Goal: Information Seeking & Learning: Learn about a topic

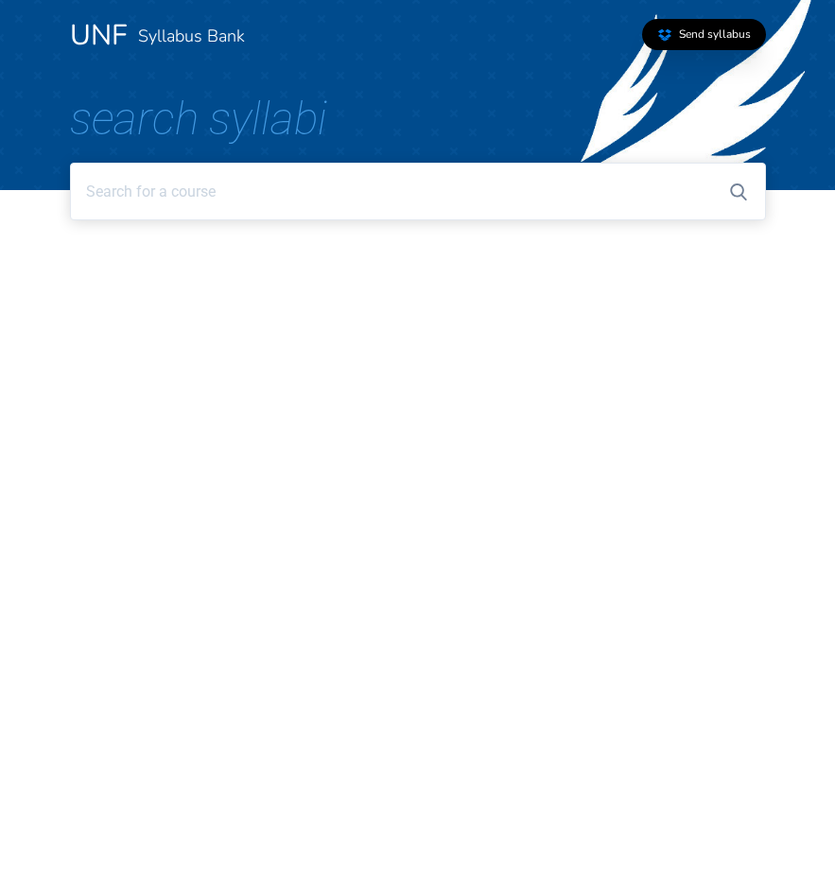
click at [356, 193] on input at bounding box center [418, 192] width 696 height 58
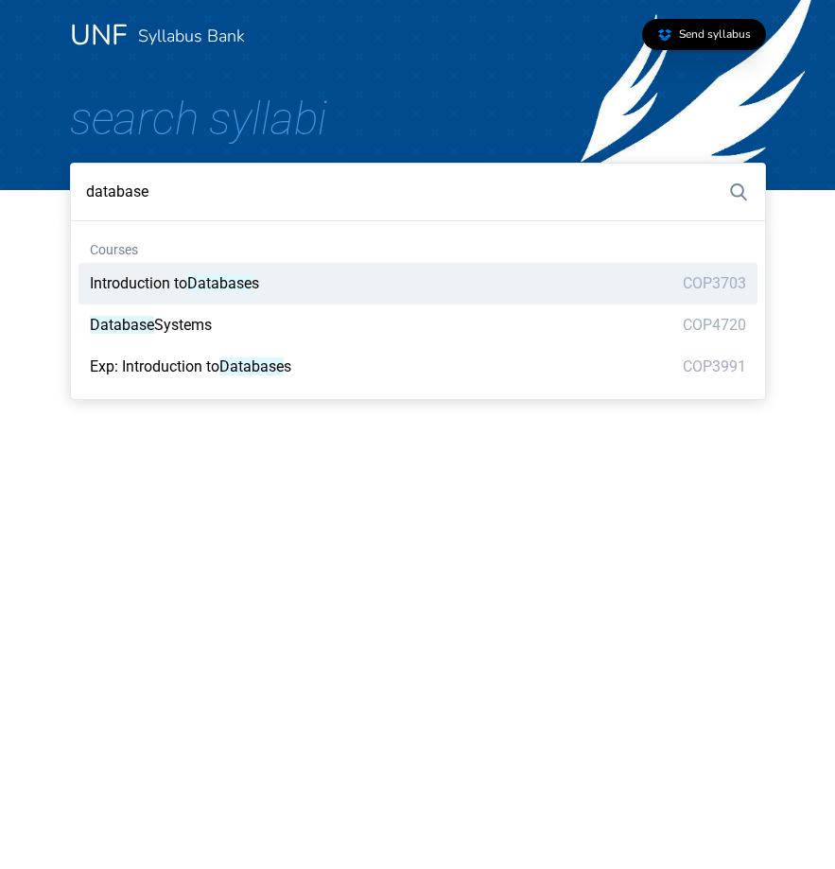
click at [217, 286] on mark "Database" at bounding box center [219, 283] width 64 height 18
type input "Introduction to Databases"
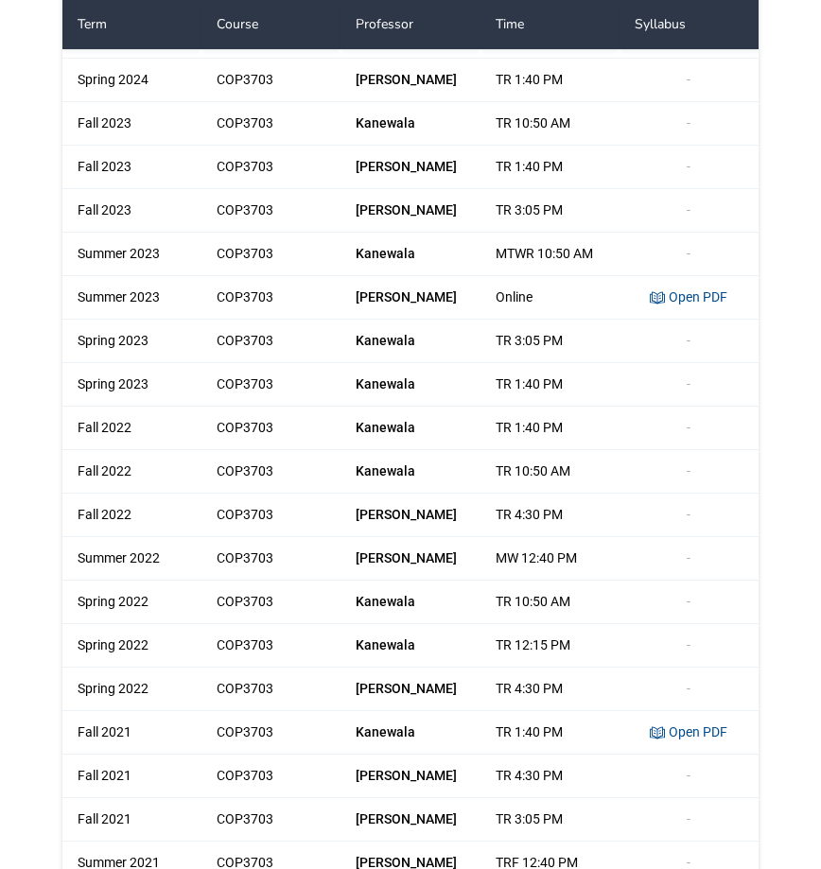
scroll to position [756, 0]
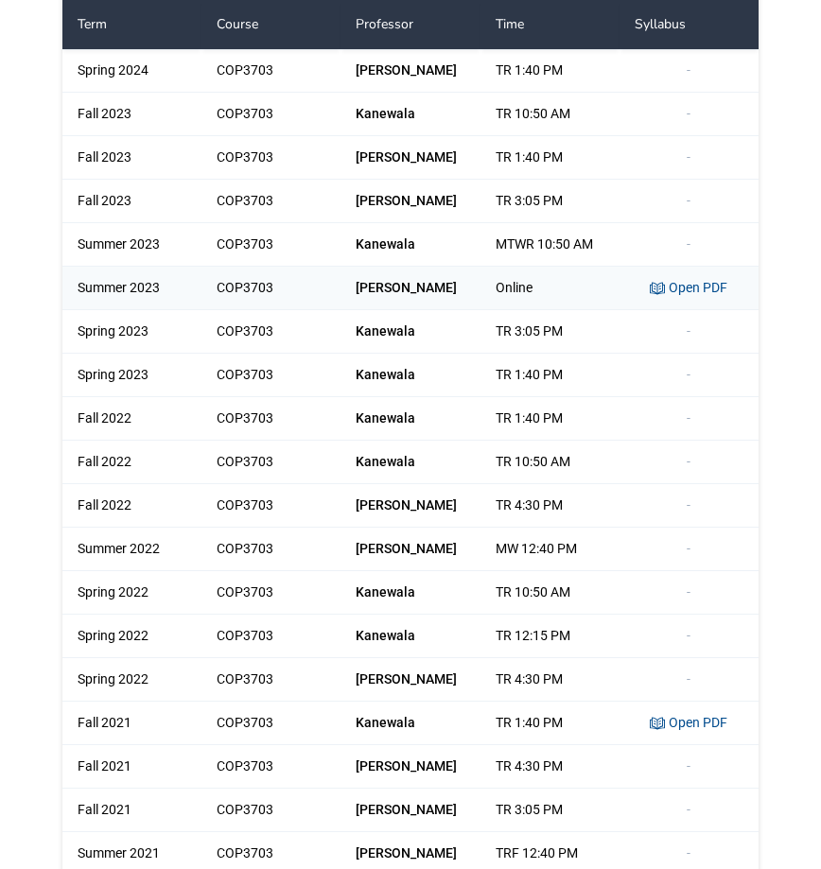
click at [683, 288] on link "Open PDF" at bounding box center [689, 287] width 78 height 15
click at [678, 726] on link "Open PDF" at bounding box center [689, 722] width 78 height 15
